Goal: Task Accomplishment & Management: Manage account settings

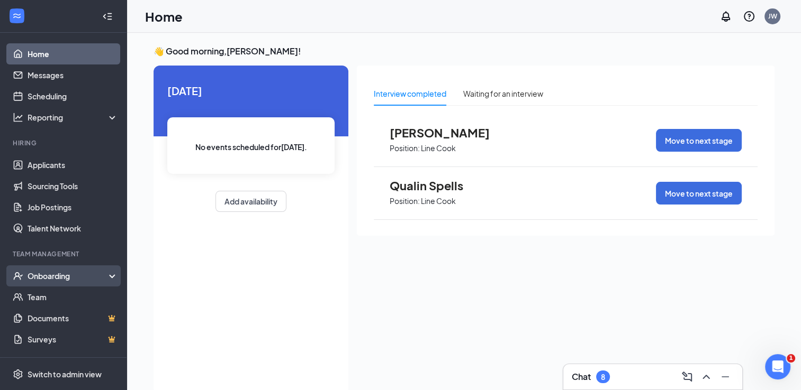
click at [42, 274] on div "Onboarding" at bounding box center [68, 276] width 81 height 11
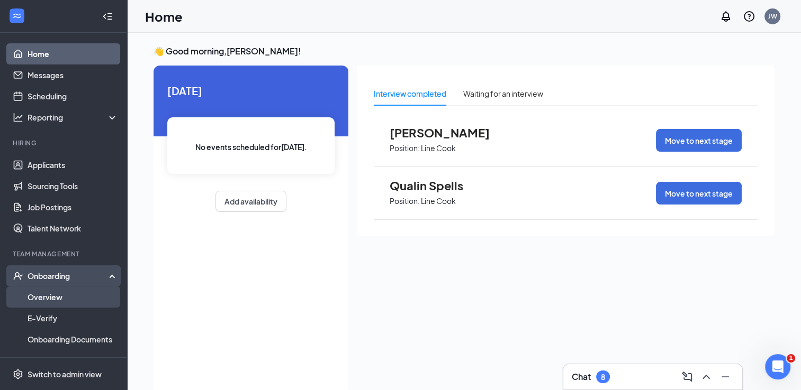
click at [41, 295] on link "Overview" at bounding box center [73, 297] width 90 height 21
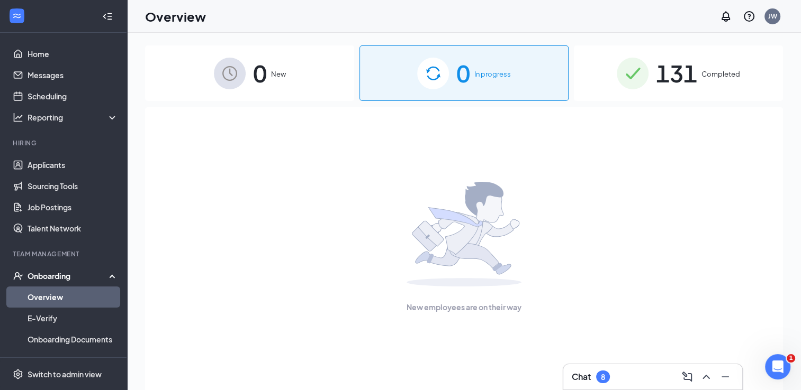
click at [727, 80] on div "131 Completed" at bounding box center [678, 74] width 209 height 56
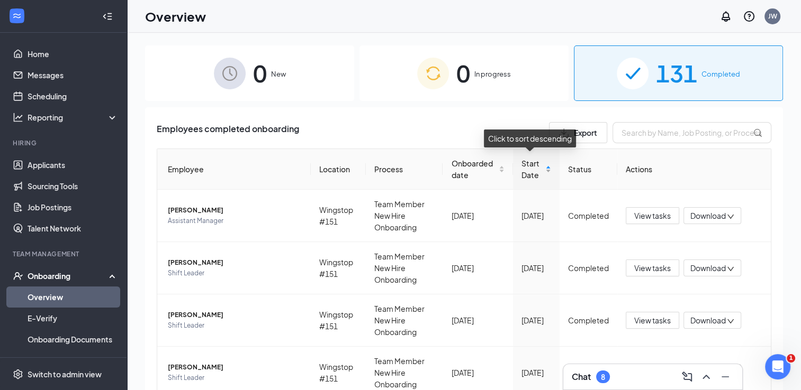
click at [535, 167] on span "Start Date" at bounding box center [532, 169] width 22 height 23
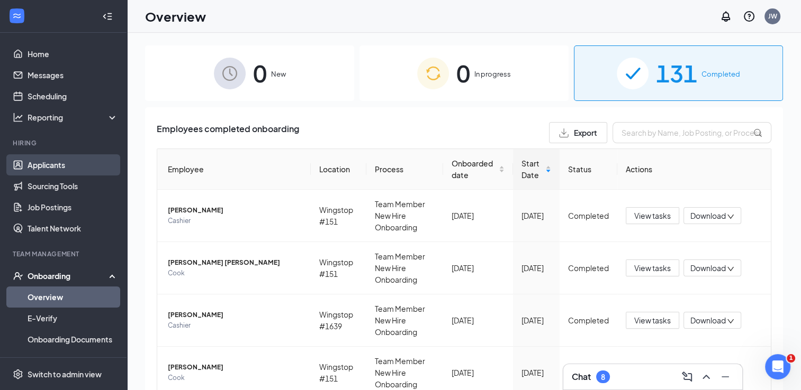
click at [47, 170] on link "Applicants" at bounding box center [73, 165] width 90 height 21
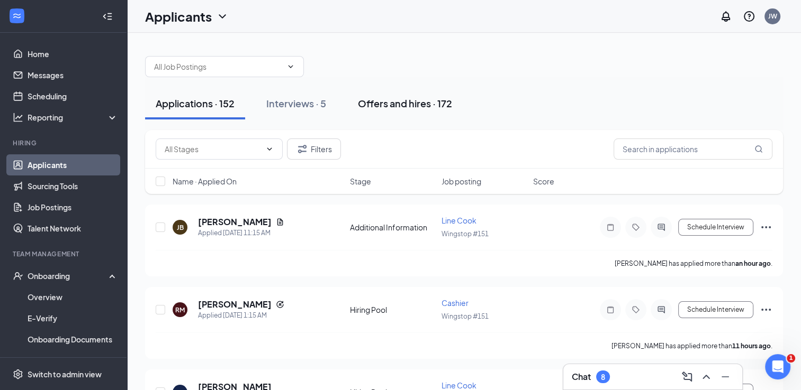
click at [392, 107] on div "Offers and hires · 172" at bounding box center [405, 103] width 94 height 13
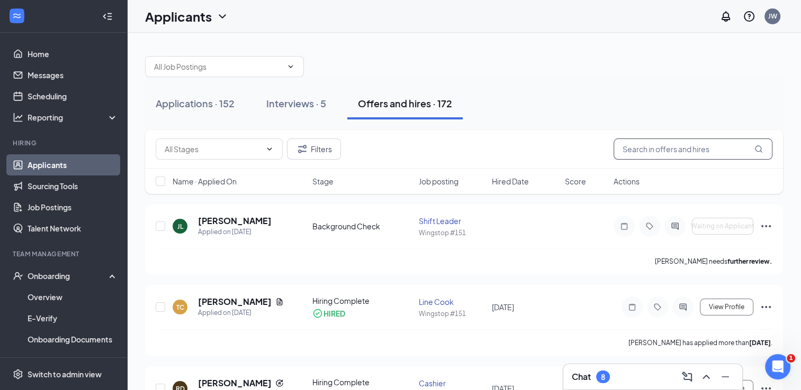
click at [643, 151] on input "text" at bounding box center [692, 149] width 159 height 21
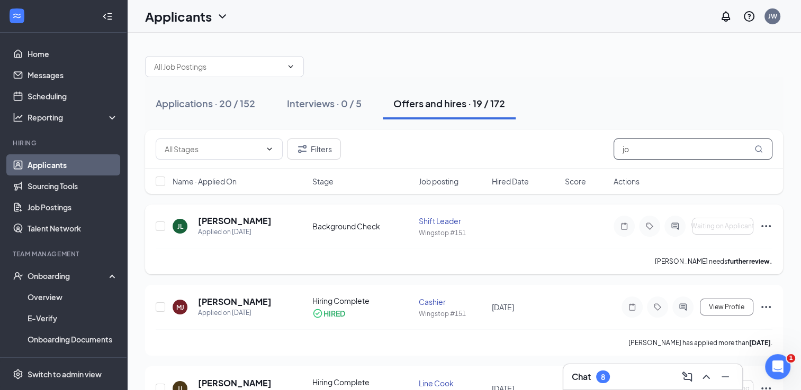
type input "jo"
click at [766, 223] on icon "Ellipses" at bounding box center [765, 226] width 13 height 13
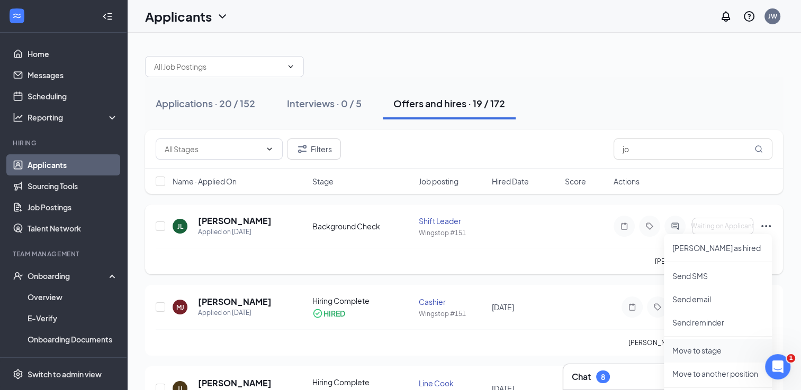
click at [719, 346] on p "Move to stage" at bounding box center [717, 351] width 91 height 11
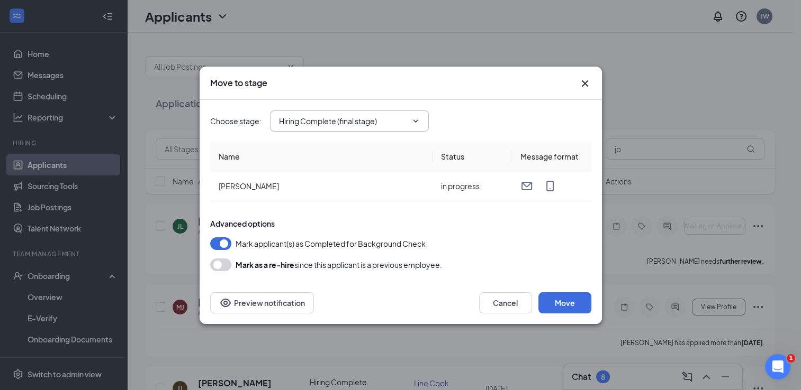
click at [417, 119] on icon "ChevronDown" at bounding box center [415, 121] width 8 height 8
click at [417, 120] on icon "ChevronDown" at bounding box center [415, 121] width 8 height 8
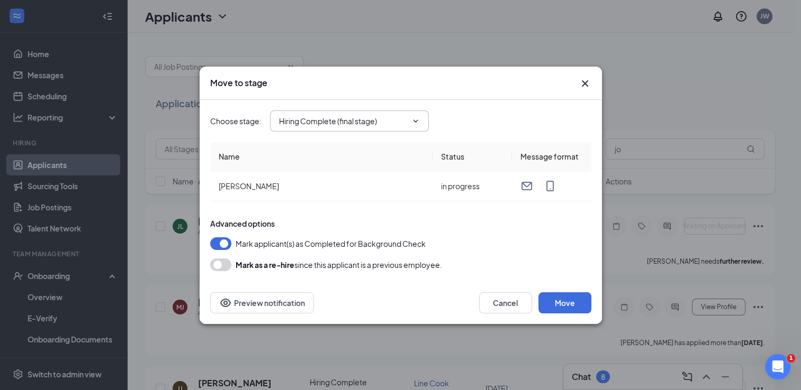
click at [364, 120] on input "Hiring Complete (final stage)" at bounding box center [343, 121] width 128 height 12
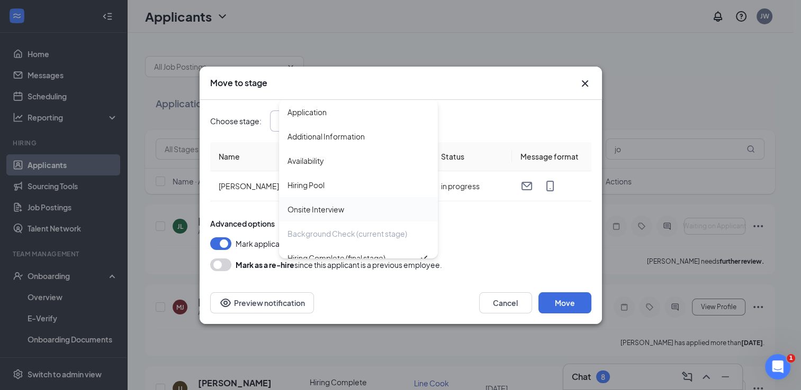
click at [356, 207] on div "Onsite Interview" at bounding box center [358, 210] width 142 height 12
type input "Onsite Interview"
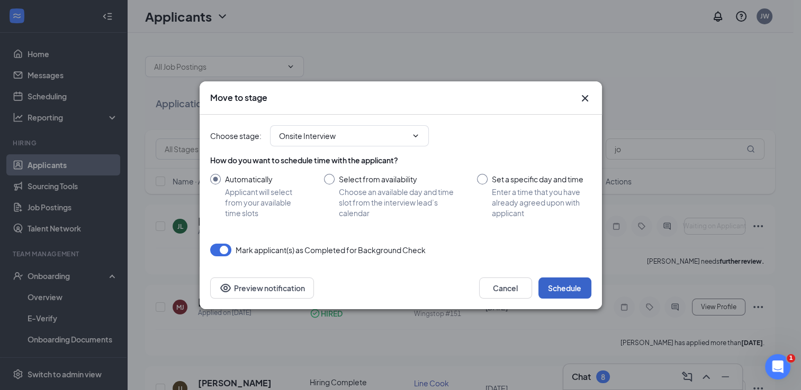
click at [560, 290] on button "Schedule" at bounding box center [564, 288] width 53 height 21
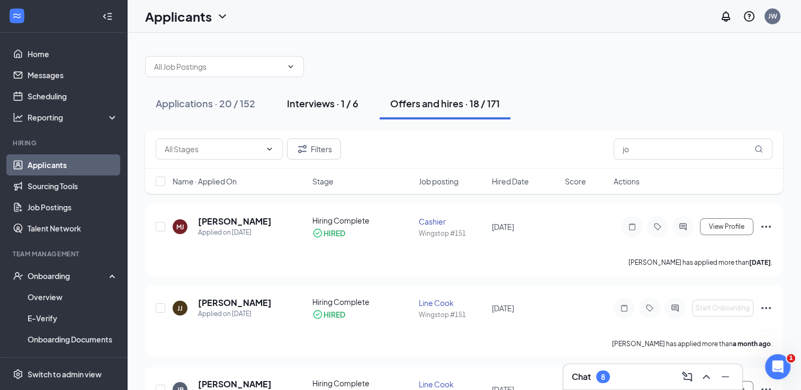
click at [334, 105] on div "Interviews · 1 / 6" at bounding box center [322, 103] width 71 height 13
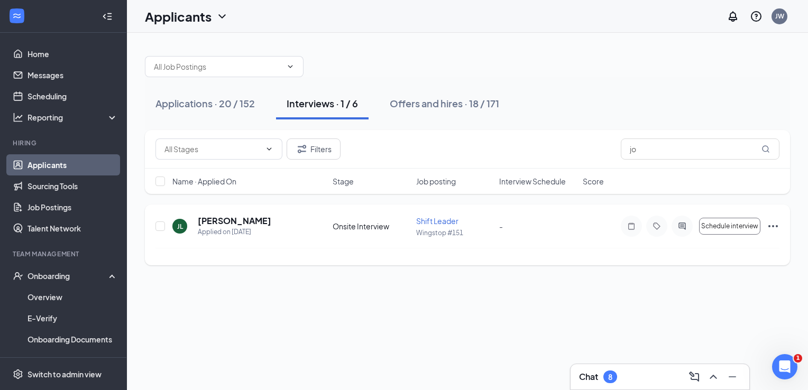
click at [775, 223] on icon "Ellipses" at bounding box center [773, 226] width 13 height 13
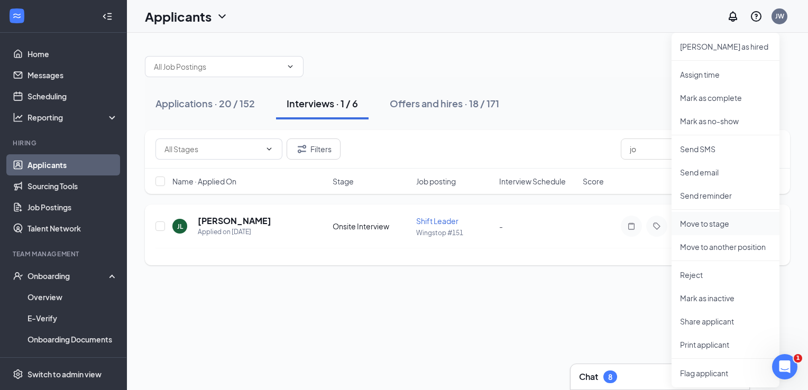
click at [707, 231] on li "Move to stage" at bounding box center [726, 223] width 108 height 23
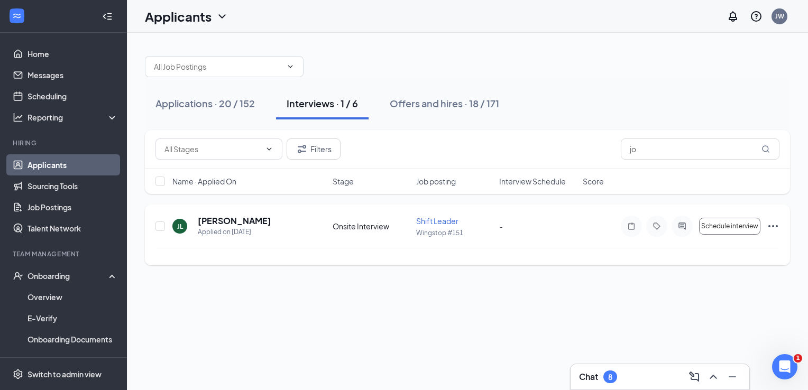
type input "Background Check (next stage)"
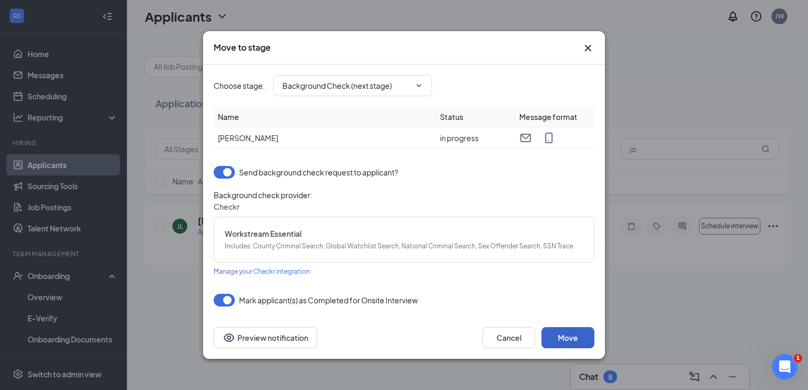
click at [573, 342] on button "Move" at bounding box center [568, 338] width 53 height 21
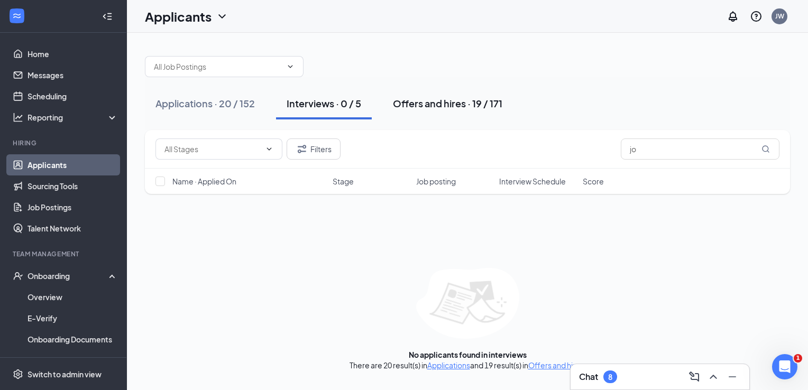
click at [447, 105] on div "Offers and hires · 19 / 171" at bounding box center [448, 103] width 110 height 13
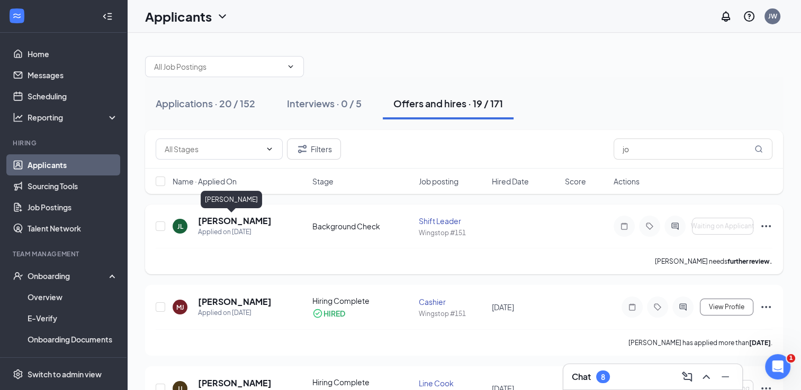
click at [221, 217] on h5 "[PERSON_NAME]" at bounding box center [235, 221] width 74 height 12
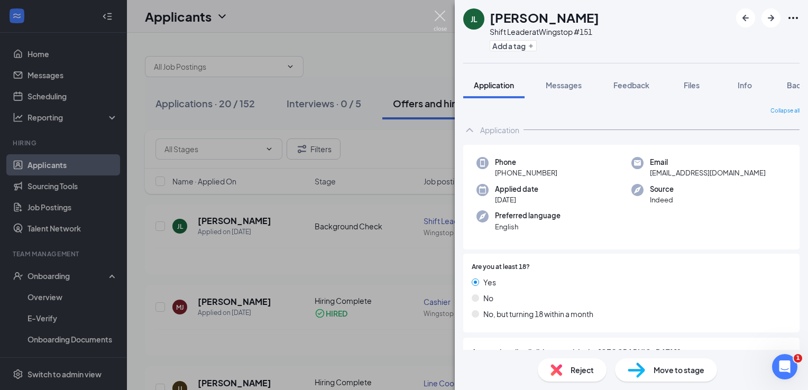
click at [440, 12] on img at bounding box center [440, 21] width 13 height 21
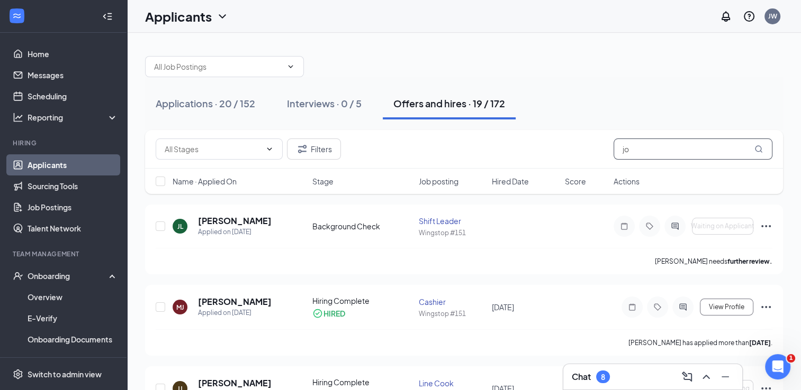
click at [655, 151] on input "jo" at bounding box center [692, 149] width 159 height 21
type input "j"
click at [658, 155] on input "j" at bounding box center [692, 149] width 159 height 21
click at [658, 155] on input "text" at bounding box center [692, 149] width 159 height 21
click at [655, 153] on input "text" at bounding box center [692, 149] width 159 height 21
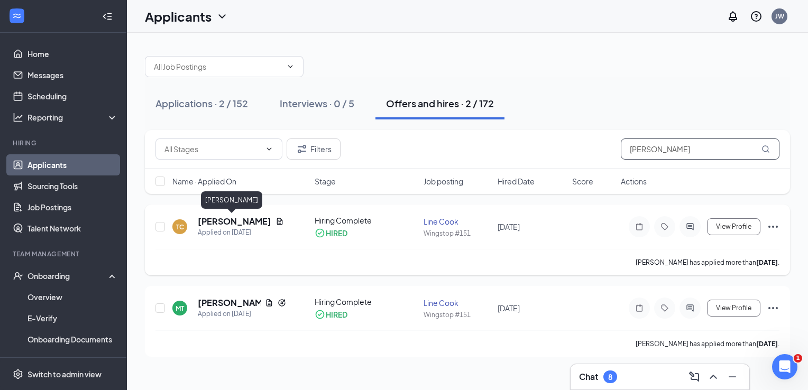
type input "[PERSON_NAME]"
click at [216, 219] on h5 "[PERSON_NAME]" at bounding box center [235, 222] width 74 height 12
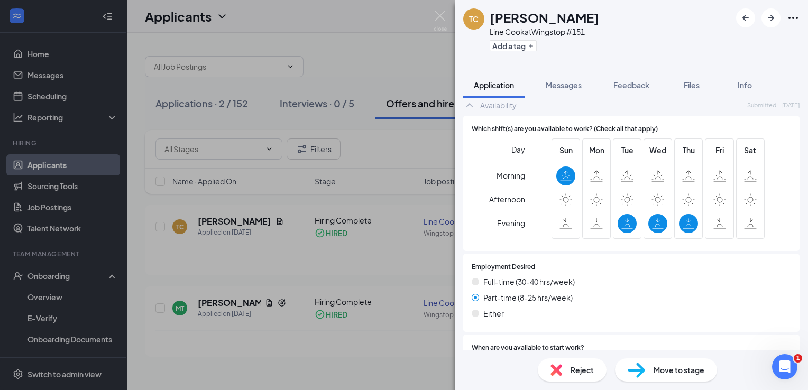
scroll to position [783, 0]
click at [784, 370] on icon "Open Intercom Messenger" at bounding box center [783, 365] width 17 height 17
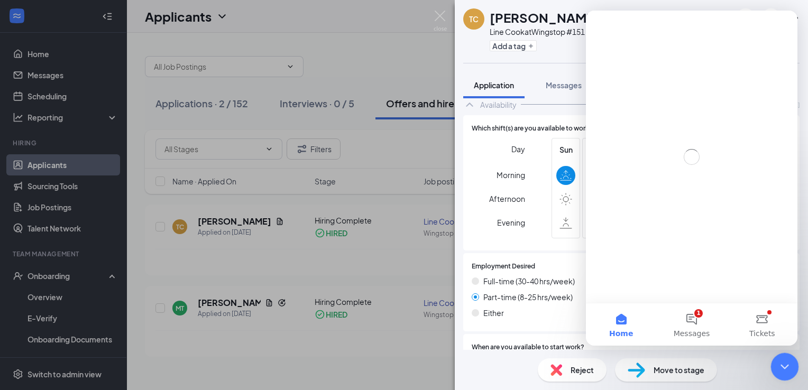
scroll to position [0, 0]
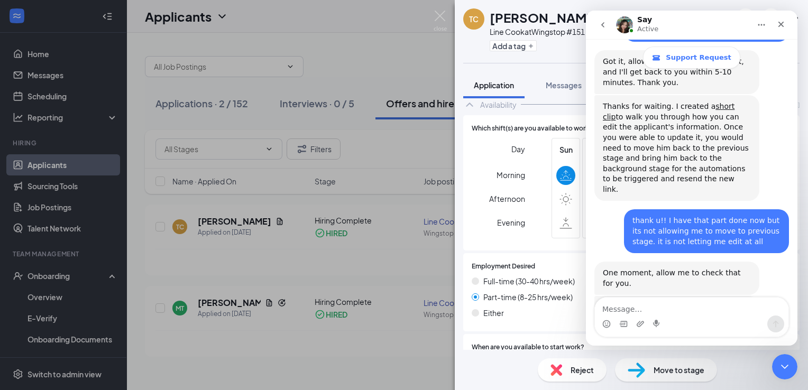
scroll to position [1001, 0]
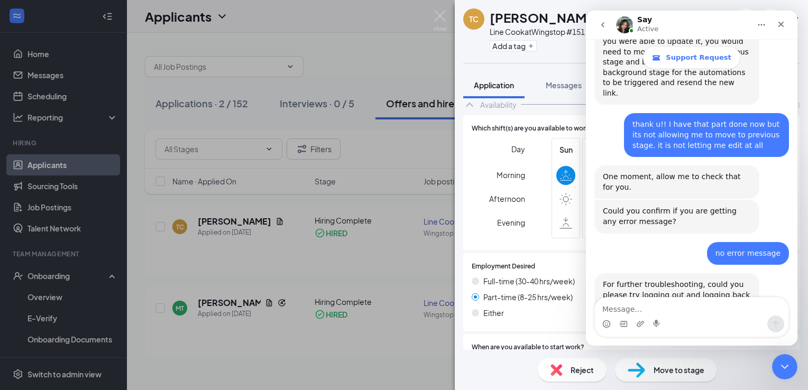
click at [621, 301] on textarea "Message…" at bounding box center [692, 307] width 194 height 18
type textarea "got it thanks"
click at [783, 324] on button "Send a message…" at bounding box center [776, 324] width 17 height 17
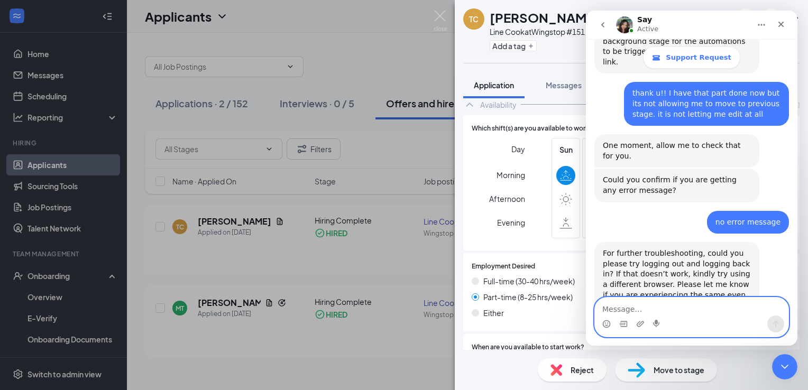
scroll to position [1073, 0]
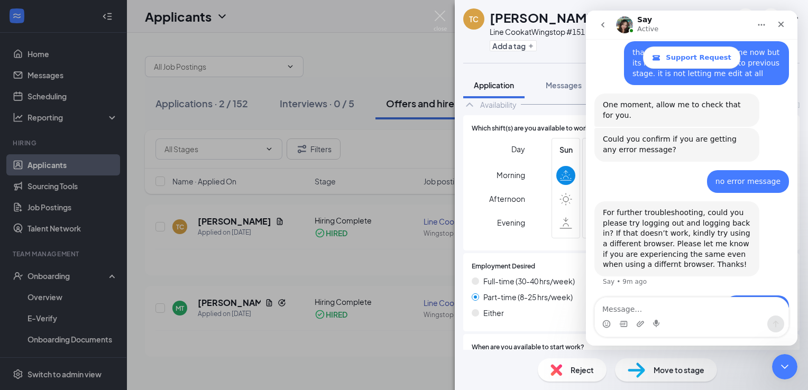
click at [525, 32] on div "Line Cook at Wingstop #151" at bounding box center [545, 31] width 110 height 11
click at [531, 27] on div "Line Cook at Wingstop #151" at bounding box center [545, 31] width 110 height 11
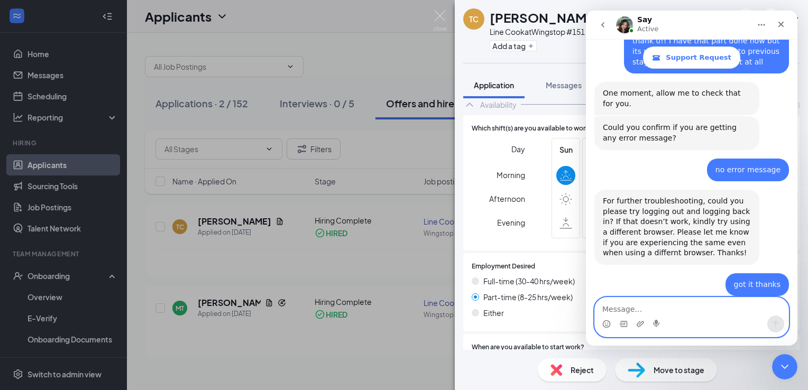
click at [614, 310] on textarea "Message…" at bounding box center [692, 307] width 194 height 18
type textarea "thank you"
click at [772, 324] on icon "Send a message…" at bounding box center [776, 324] width 8 height 8
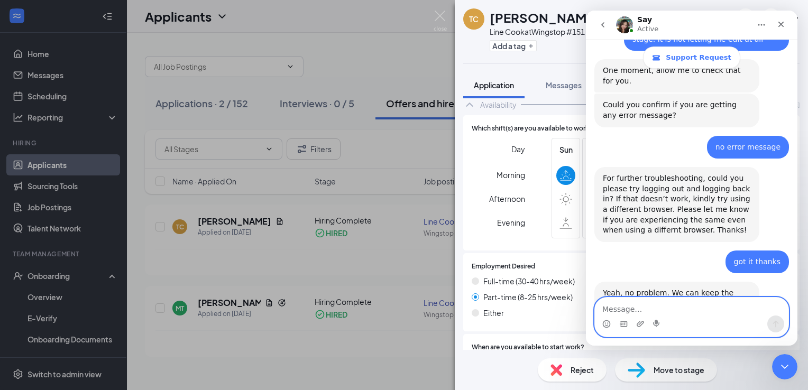
scroll to position [1115, 0]
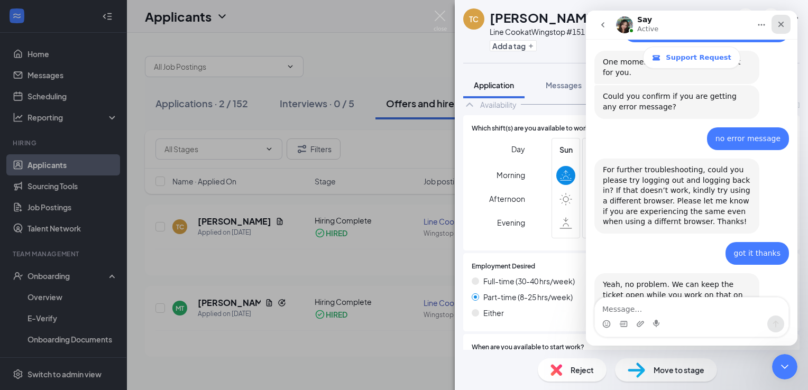
click at [778, 25] on icon "Close" at bounding box center [781, 24] width 8 height 8
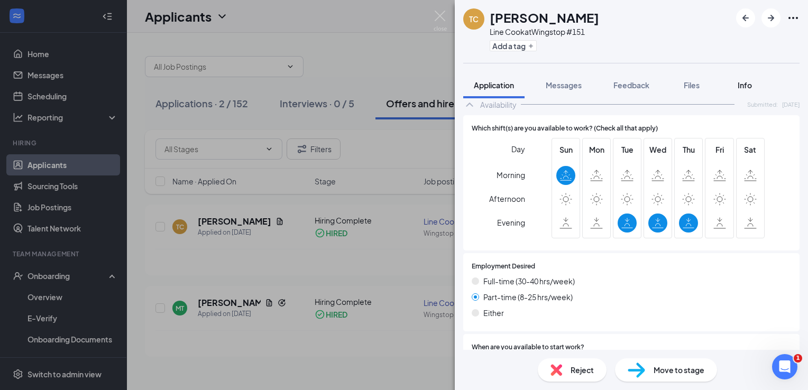
click at [749, 90] on div "Info" at bounding box center [744, 85] width 21 height 11
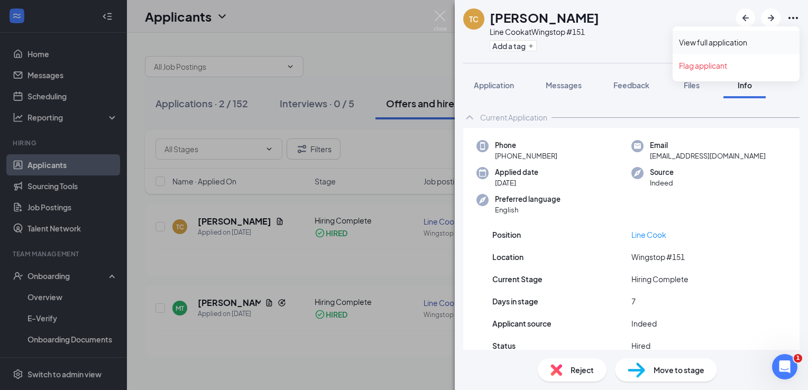
click at [728, 41] on link "View full application" at bounding box center [736, 42] width 114 height 11
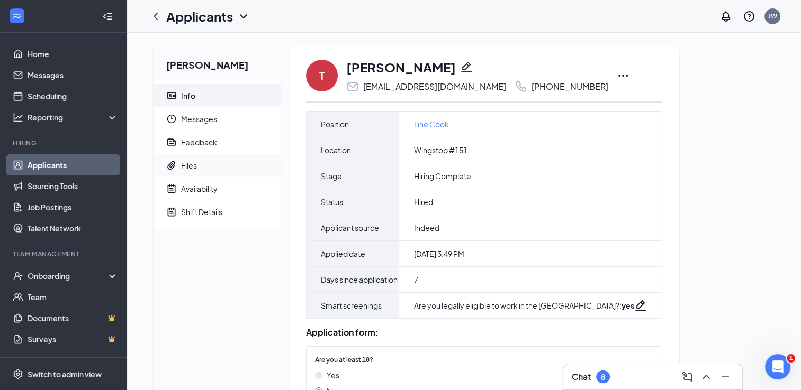
click at [210, 155] on span "Files" at bounding box center [226, 165] width 91 height 23
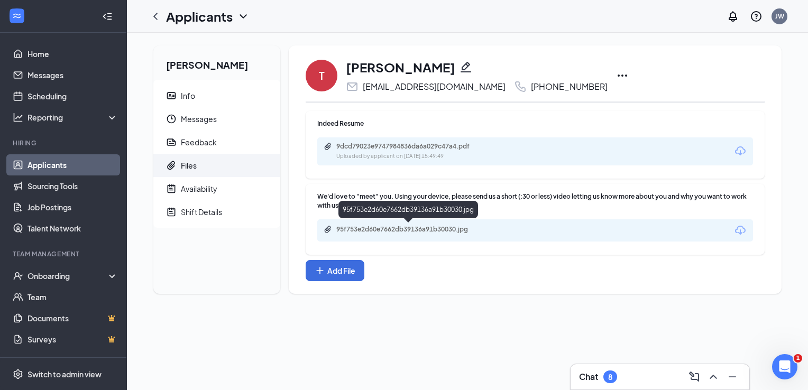
click at [375, 234] on div "95f753e2d60e7662db39136a91b30030.jpg" at bounding box center [409, 230] width 171 height 10
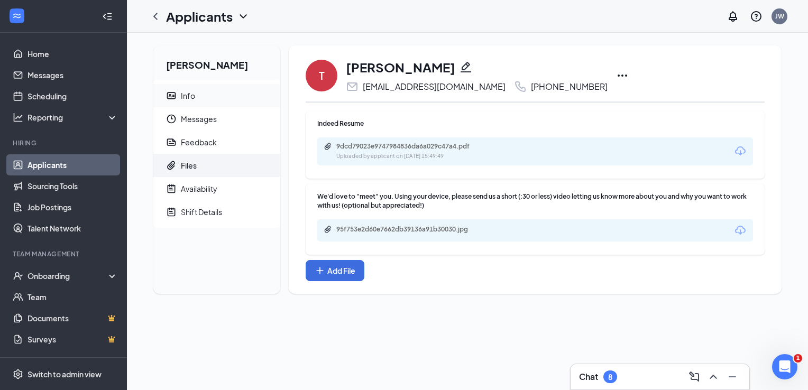
click at [196, 101] on span "Info" at bounding box center [226, 95] width 91 height 23
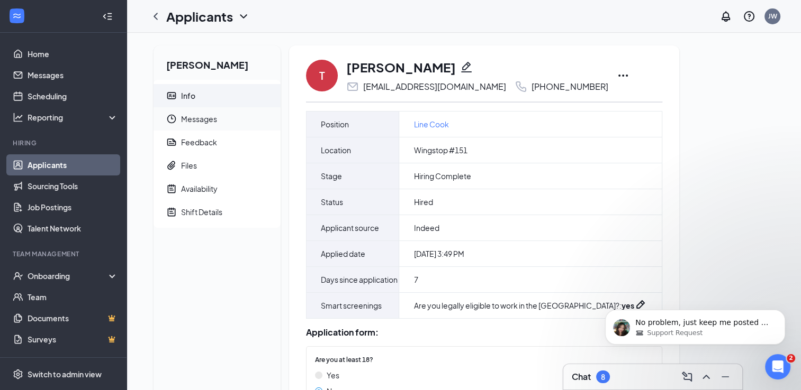
click at [232, 116] on span "Messages" at bounding box center [226, 118] width 91 height 23
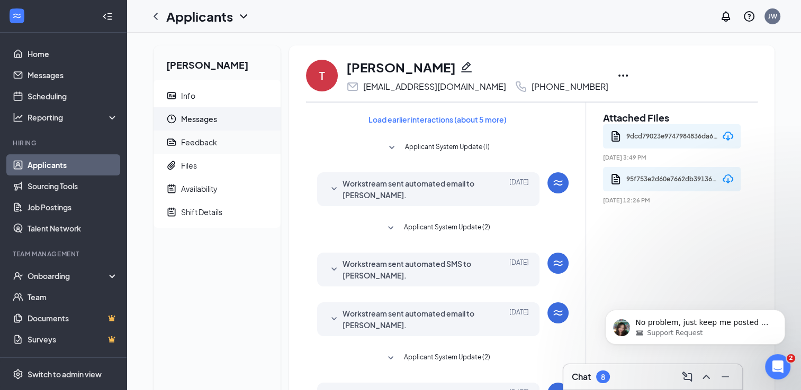
click at [220, 140] on span "Feedback" at bounding box center [226, 142] width 91 height 23
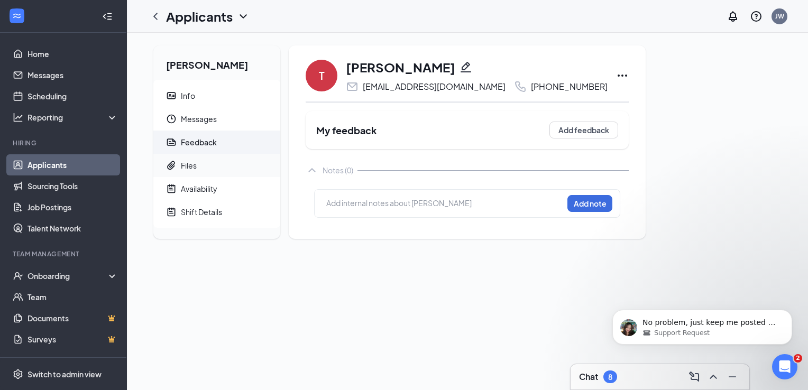
click at [218, 162] on span "Files" at bounding box center [226, 165] width 91 height 23
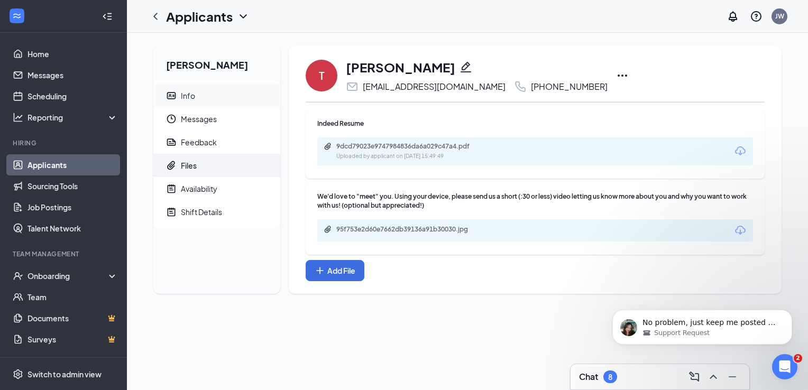
click at [190, 98] on div "Info" at bounding box center [188, 95] width 14 height 11
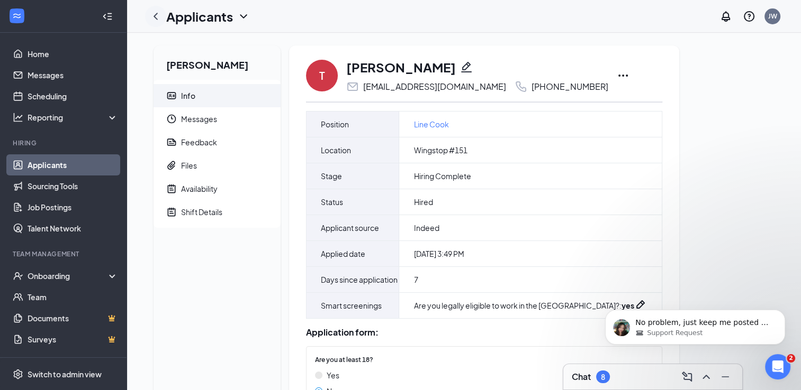
click at [155, 14] on icon "ChevronLeft" at bounding box center [155, 16] width 13 height 13
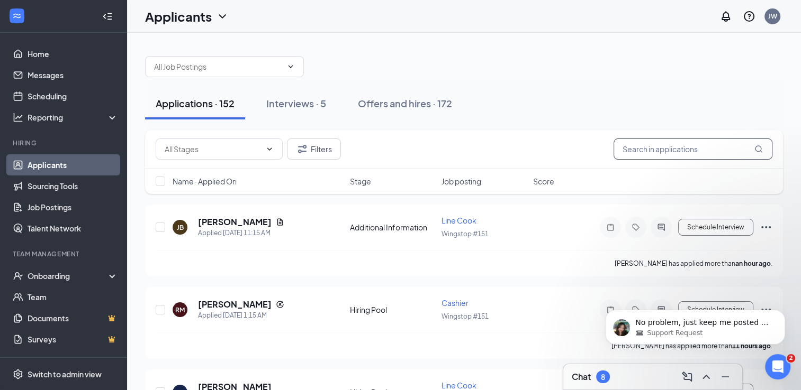
click at [633, 147] on input "text" at bounding box center [692, 149] width 159 height 21
click at [417, 104] on div "Offers and hires · 172" at bounding box center [405, 103] width 94 height 13
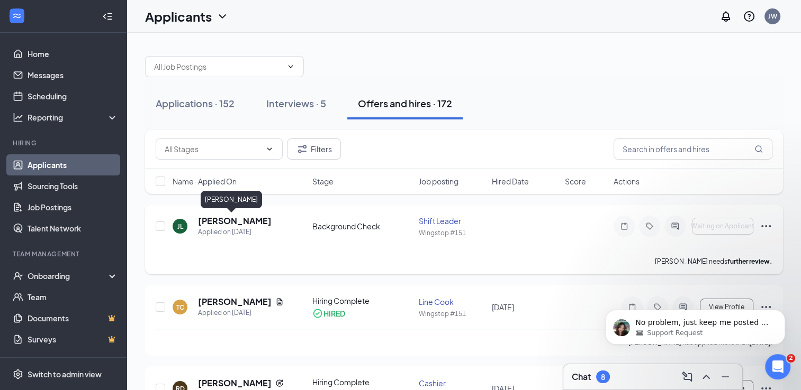
click at [227, 222] on h5 "[PERSON_NAME]" at bounding box center [235, 221] width 74 height 12
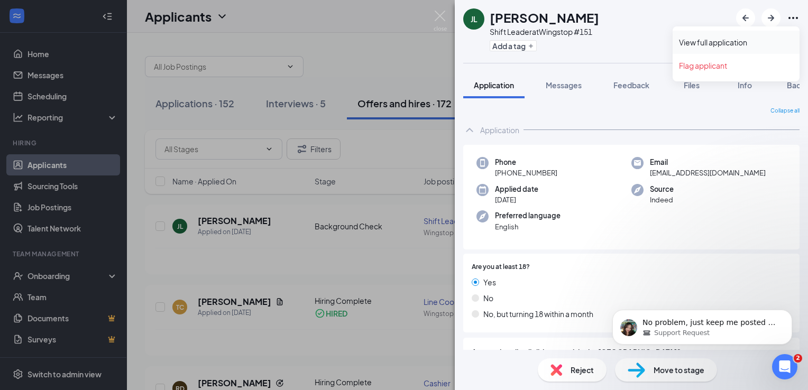
click at [746, 44] on link "View full application" at bounding box center [736, 42] width 114 height 11
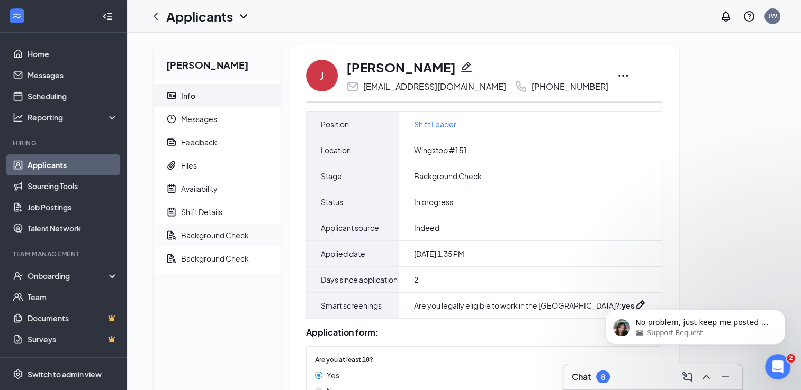
click at [222, 229] on span "Background Check" at bounding box center [226, 235] width 91 height 23
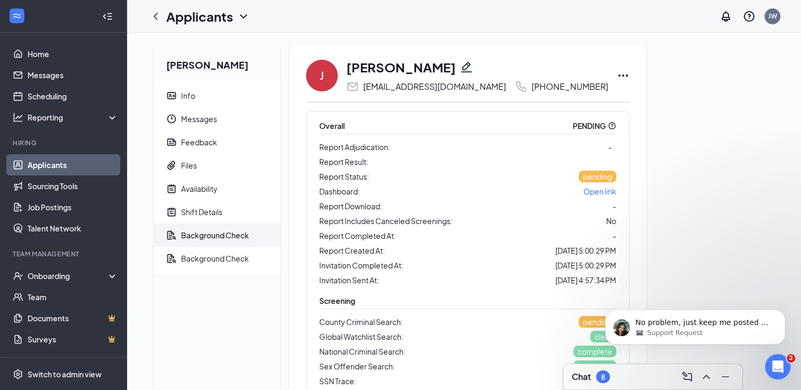
click at [583, 190] on span "Open link" at bounding box center [599, 192] width 33 height 10
click at [220, 259] on div "Background Check" at bounding box center [215, 258] width 68 height 11
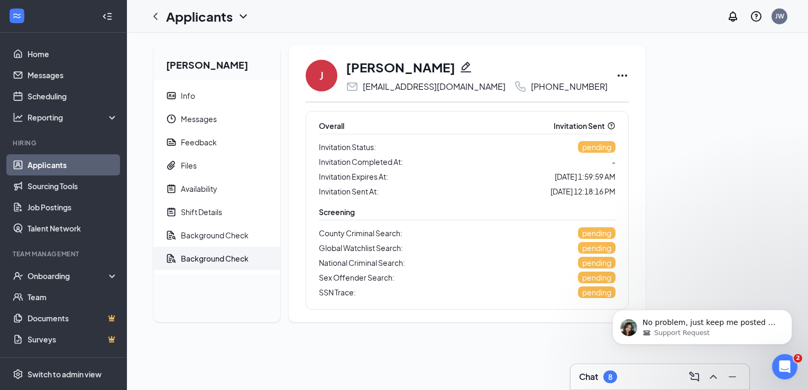
click at [31, 158] on link "Applicants" at bounding box center [73, 165] width 90 height 21
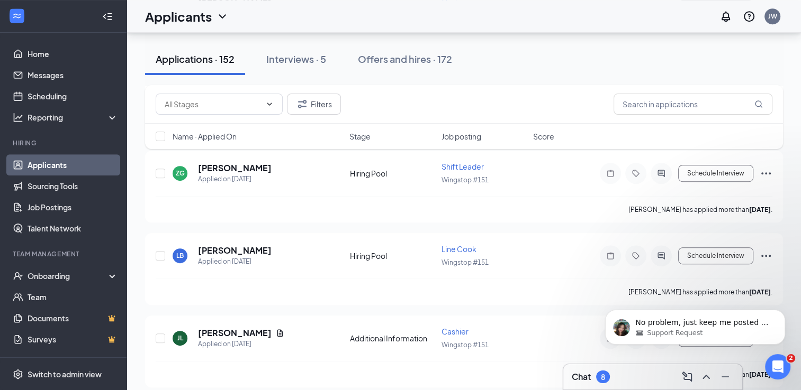
scroll to position [550, 0]
